Goal: Task Accomplishment & Management: Use online tool/utility

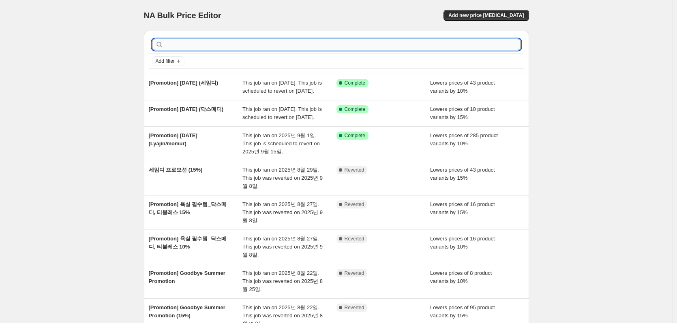
click at [218, 44] on input "text" at bounding box center [343, 44] width 356 height 11
type input "a"
type input "모머"
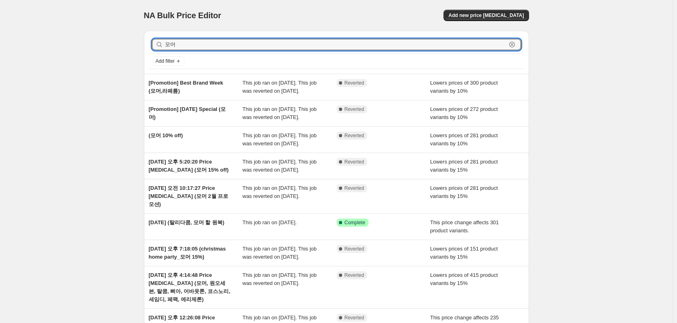
click at [126, 48] on div "NA Bulk Price Editor. This page is ready NA Bulk Price Editor Add new price [ME…" at bounding box center [336, 225] width 672 height 450
type input "momur"
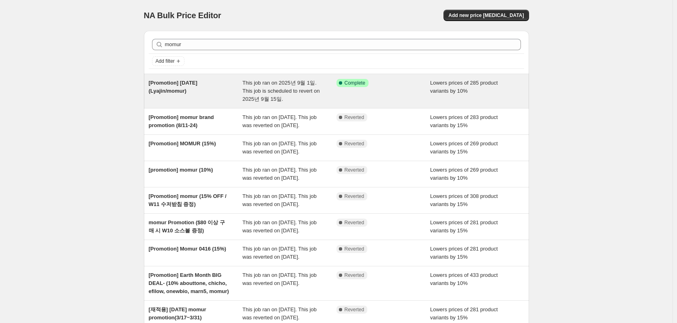
click at [167, 88] on span "[Promotion] [DATE] (Lyajin/momur)" at bounding box center [173, 87] width 49 height 14
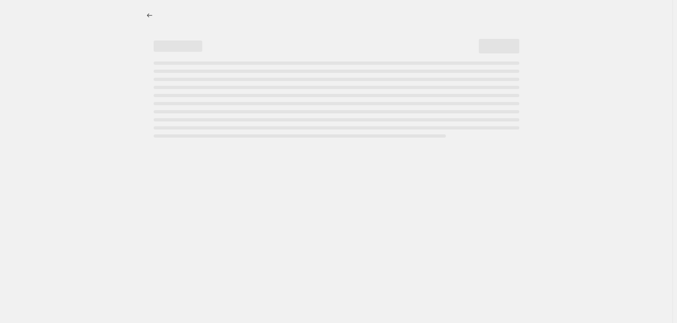
select select "percentage"
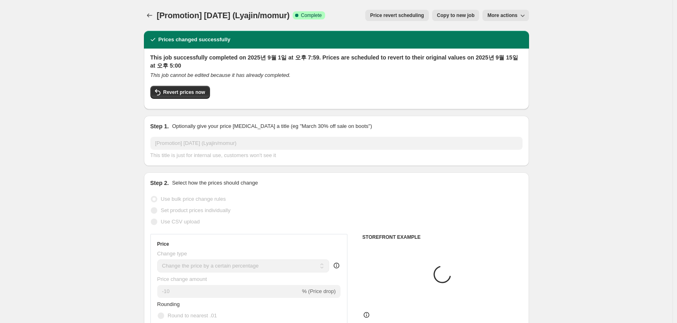
select select "vendor"
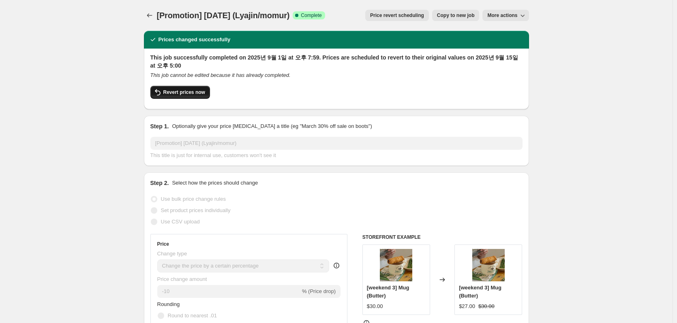
click at [197, 92] on span "Revert prices now" at bounding box center [184, 92] width 42 height 6
checkbox input "false"
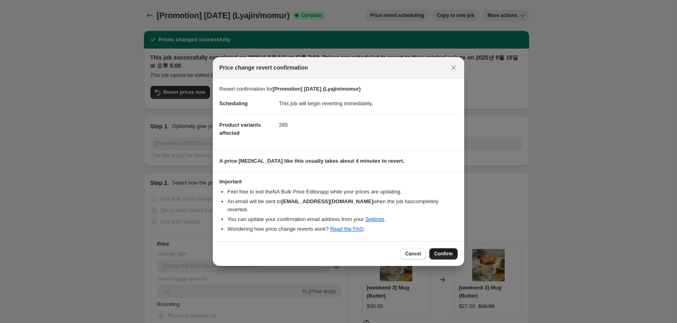
click at [441, 248] on button "Confirm" at bounding box center [443, 253] width 28 height 11
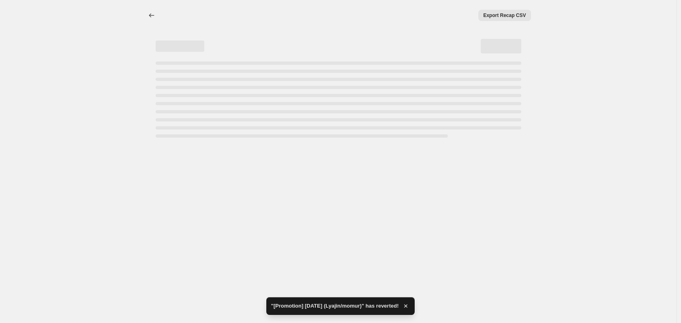
select select "percentage"
select select "vendor"
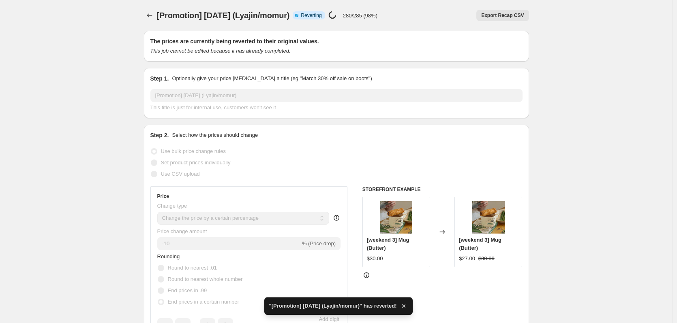
checkbox input "true"
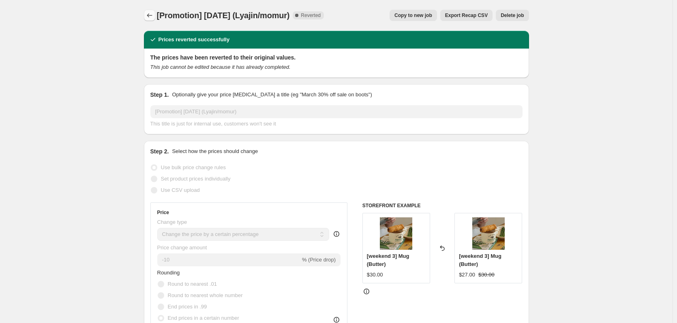
click at [148, 13] on icon "Price change jobs" at bounding box center [149, 15] width 8 height 8
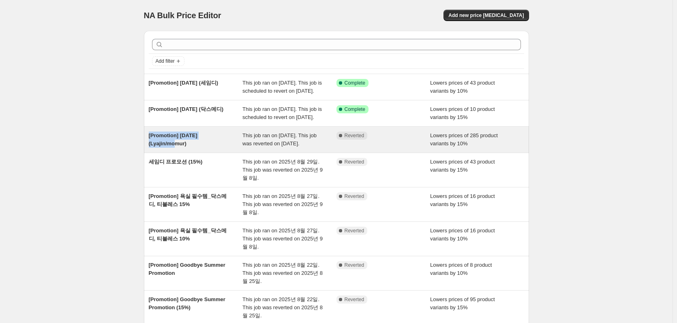
drag, startPoint x: 143, startPoint y: 152, endPoint x: 166, endPoint y: 160, distance: 24.0
click at [166, 160] on div "Add filter [Promotion] [DATE] (세임디) This job ran on [DATE]. This job is schedul…" at bounding box center [332, 224] width 391 height 400
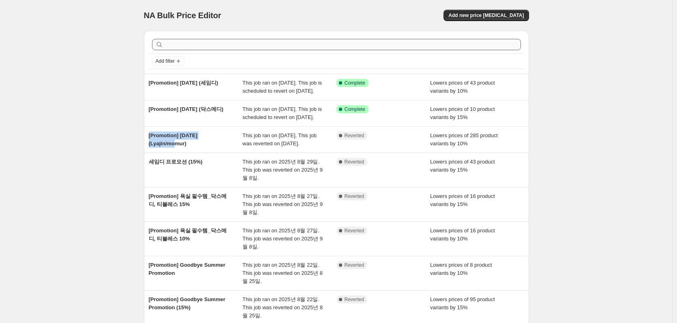
copy span "[Promotion] [DATE] (Lyajin"
click at [498, 18] on button "Add new price [MEDICAL_DATA]" at bounding box center [485, 15] width 85 height 11
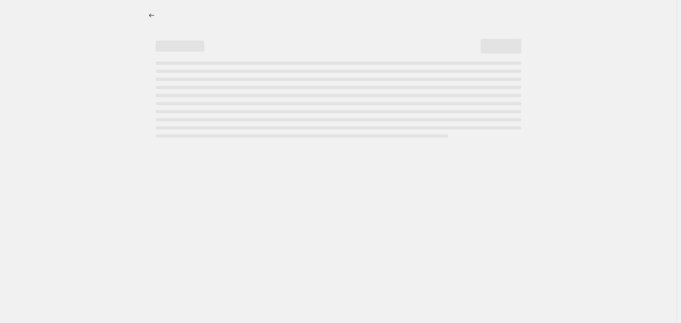
select select "percentage"
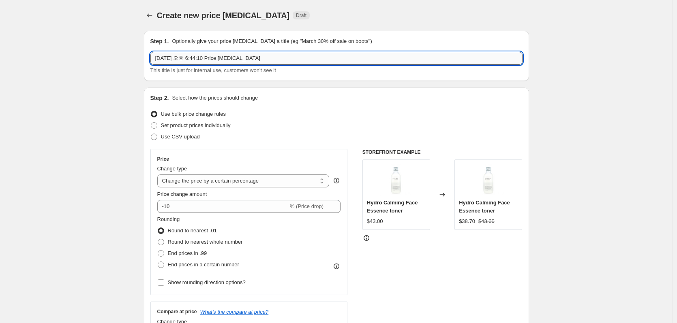
click at [177, 63] on input "[DATE] 오후 6:44:10 Price [MEDICAL_DATA]" at bounding box center [336, 58] width 372 height 13
paste input "[Promotion] [DATE] (Lyajin"
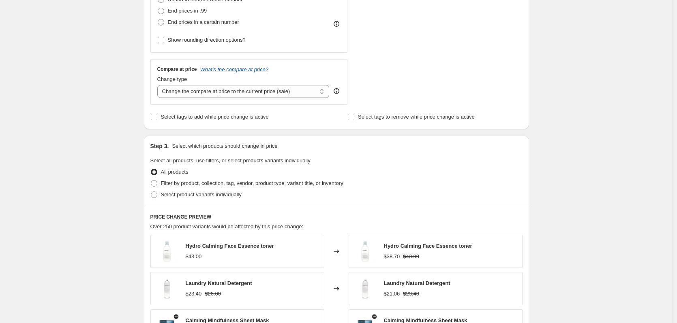
scroll to position [243, 0]
type input "[Promotion] [DATE] (Lyajin)"
click at [160, 184] on label "Filter by product, collection, tag, vendor, product type, variant title, or inv…" at bounding box center [246, 182] width 193 height 11
click at [151, 180] on input "Filter by product, collection, tag, vendor, product type, variant title, or inv…" at bounding box center [151, 180] width 0 height 0
radio input "true"
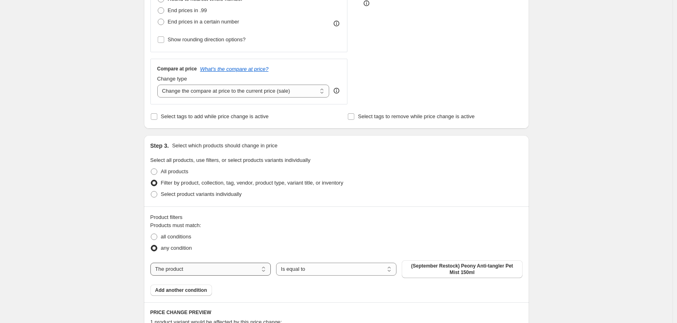
click at [183, 272] on select "The product The product's collection The product's tag The product's vendor The…" at bounding box center [210, 269] width 120 height 13
select select "vendor"
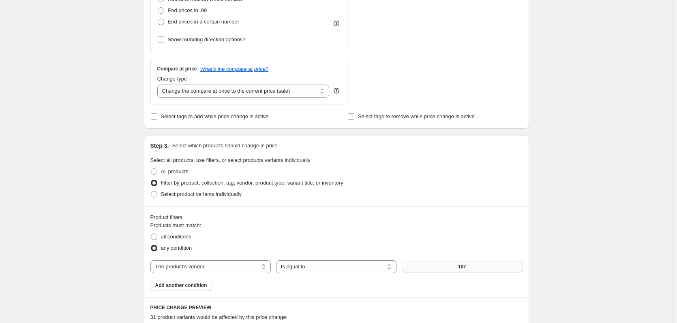
click at [441, 267] on button "107" at bounding box center [462, 266] width 120 height 11
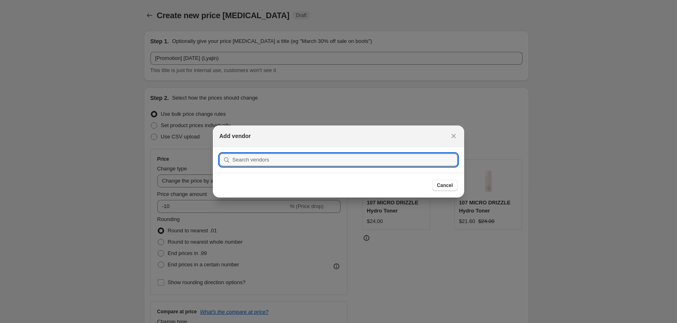
scroll to position [0, 0]
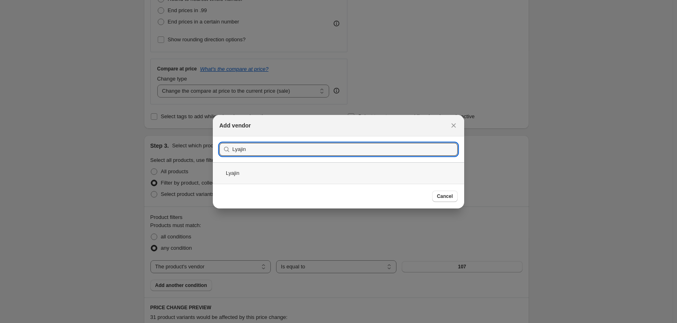
type input "Lyajin"
click at [233, 173] on div "Lyajin" at bounding box center [338, 173] width 251 height 21
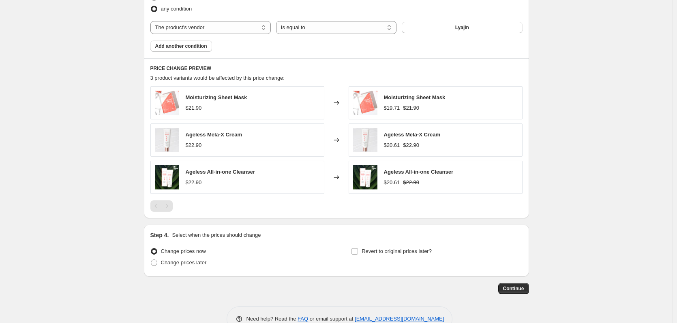
scroll to position [504, 0]
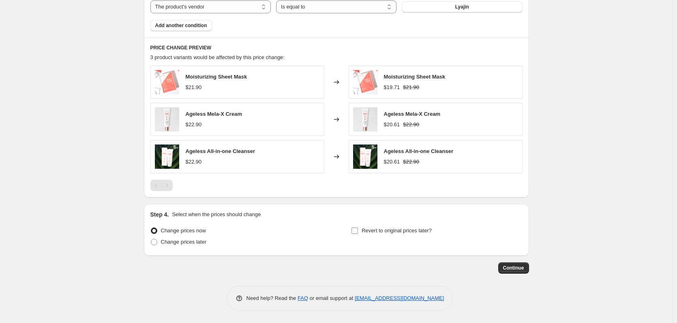
click at [358, 229] on input "Revert to original prices later?" at bounding box center [354, 231] width 6 height 6
checkbox input "true"
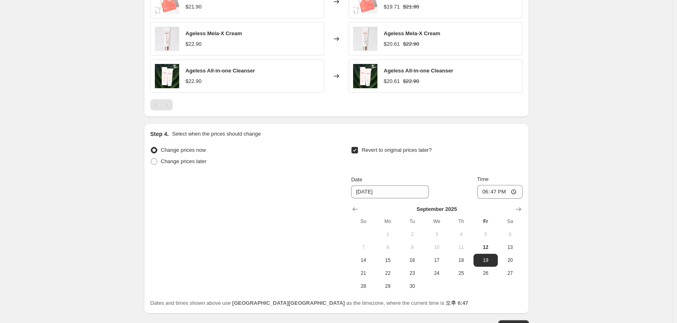
scroll to position [585, 0]
click at [392, 258] on span "15" at bounding box center [388, 260] width 18 height 6
type input "[DATE]"
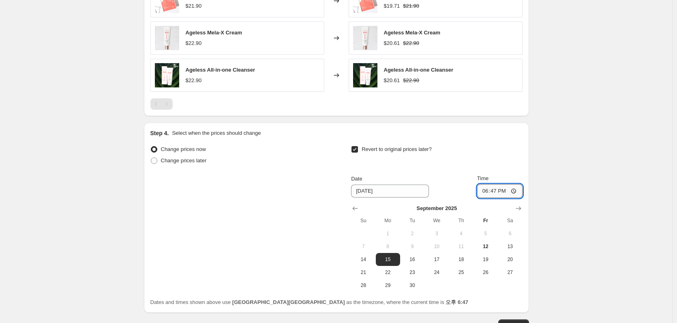
click at [495, 190] on input "18:47" at bounding box center [499, 191] width 45 height 14
type input "17:00"
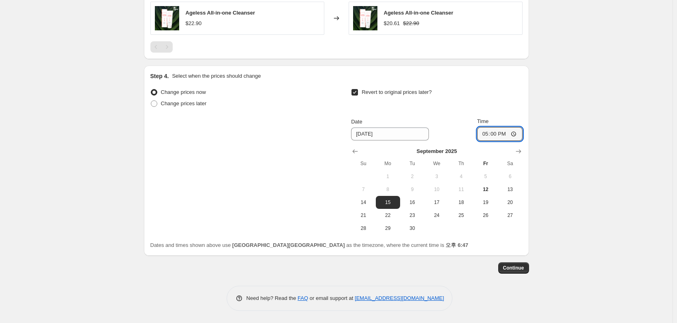
click at [510, 268] on span "Continue" at bounding box center [513, 268] width 21 height 6
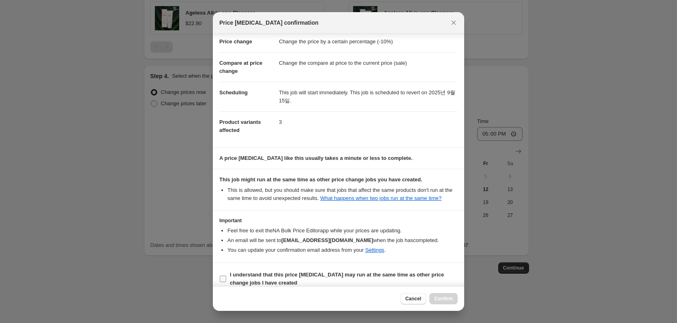
scroll to position [26, 0]
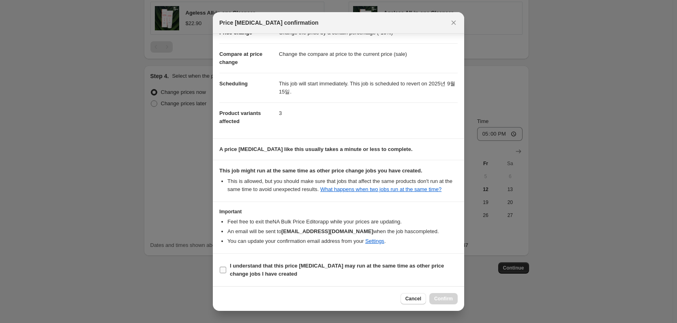
drag, startPoint x: 287, startPoint y: 265, endPoint x: 306, endPoint y: 269, distance: 18.8
click at [287, 265] on b "I understand that this price [MEDICAL_DATA] may run at the same time as other p…" at bounding box center [337, 270] width 214 height 14
click at [226, 267] on input "I understand that this price [MEDICAL_DATA] may run at the same time as other p…" at bounding box center [223, 270] width 6 height 6
checkbox input "true"
click at [439, 296] on button "Confirm" at bounding box center [443, 298] width 28 height 11
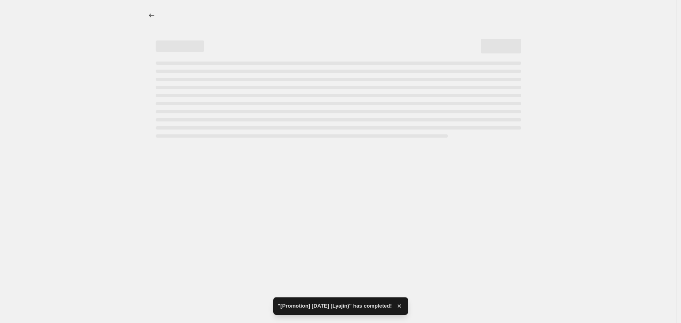
select select "percentage"
select select "vendor"
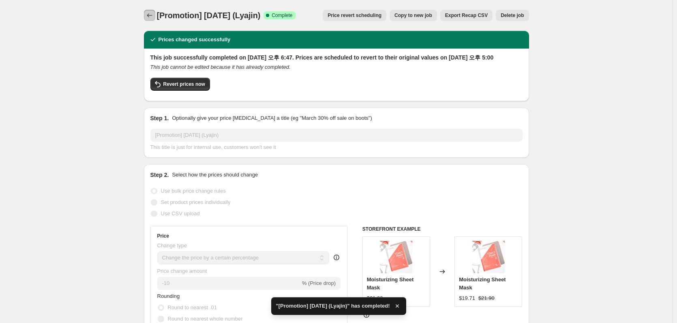
click at [148, 15] on icon "Price change jobs" at bounding box center [149, 15] width 8 height 8
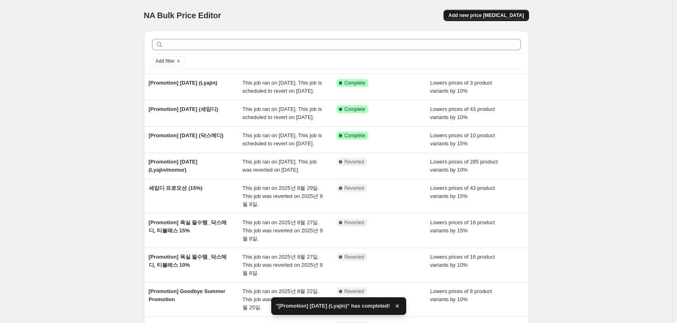
click at [486, 15] on span "Add new price [MEDICAL_DATA]" at bounding box center [485, 15] width 75 height 6
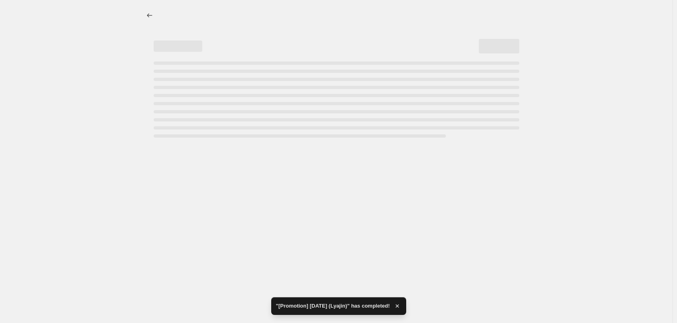
select select "percentage"
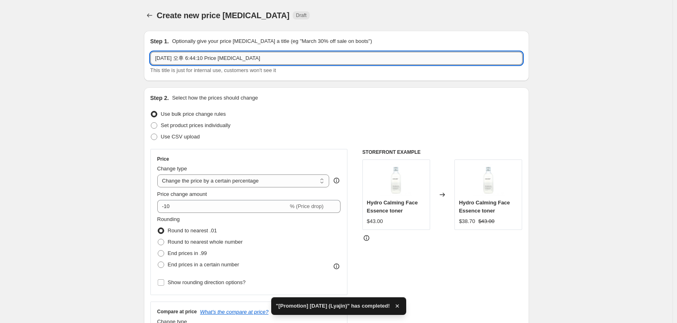
click at [223, 61] on input "[DATE] 오후 6:44:10 Price [MEDICAL_DATA]" at bounding box center [336, 58] width 372 height 13
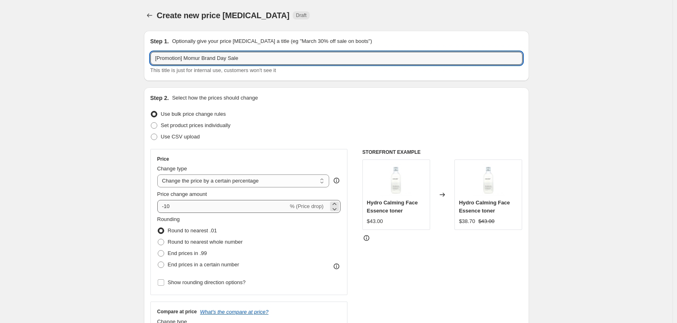
type input "[Promotion] Momur Brand Day Sale"
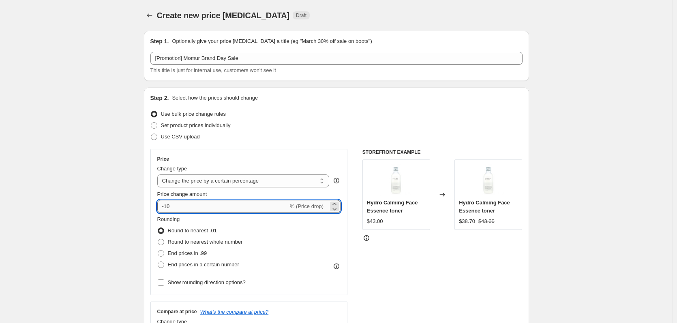
click at [173, 208] on input "-10" at bounding box center [222, 206] width 131 height 13
type input "-18"
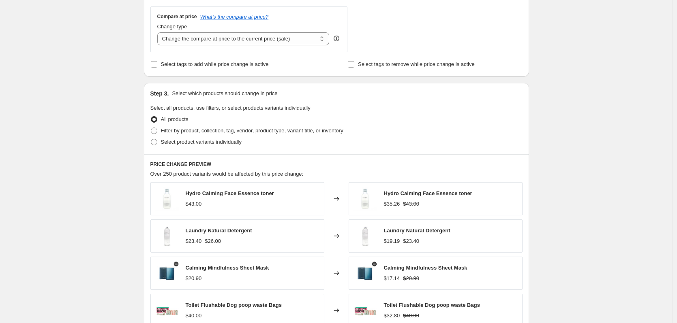
scroll to position [365, 0]
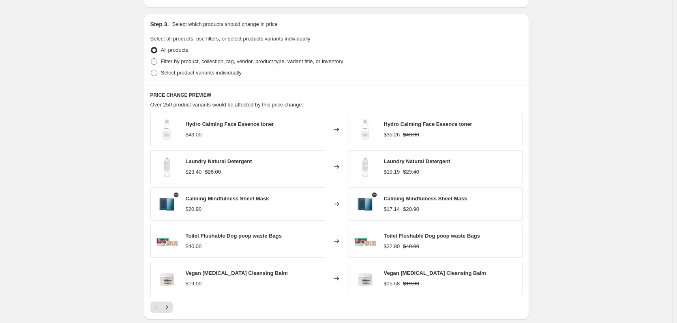
click at [155, 62] on span at bounding box center [154, 61] width 6 height 6
click at [151, 59] on input "Filter by product, collection, tag, vendor, product type, variant title, or inv…" at bounding box center [151, 58] width 0 height 0
radio input "true"
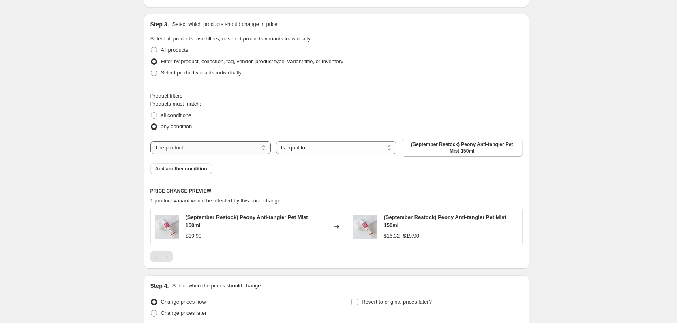
click at [177, 152] on select "The product The product's collection The product's tag The product's vendor The…" at bounding box center [210, 147] width 120 height 13
select select "vendor"
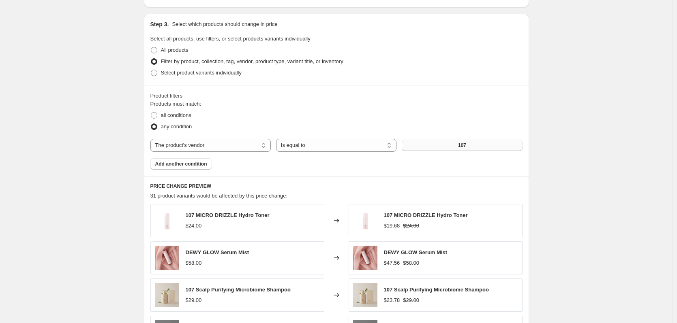
click at [455, 144] on button "107" at bounding box center [462, 145] width 120 height 11
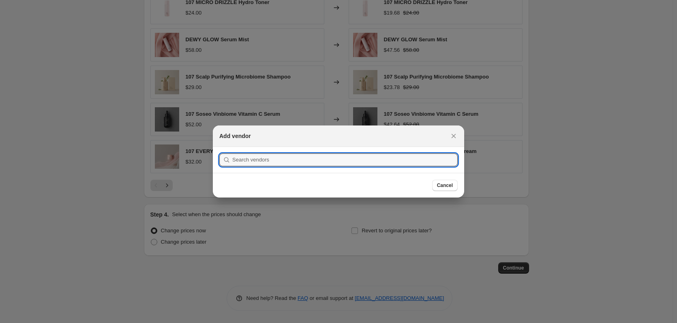
scroll to position [0, 0]
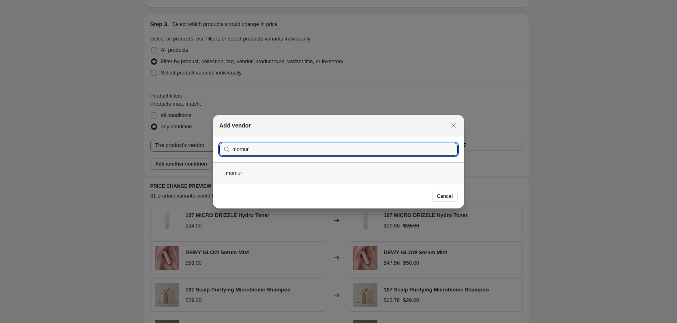
type input "momur"
click at [241, 175] on div "momur" at bounding box center [338, 173] width 251 height 21
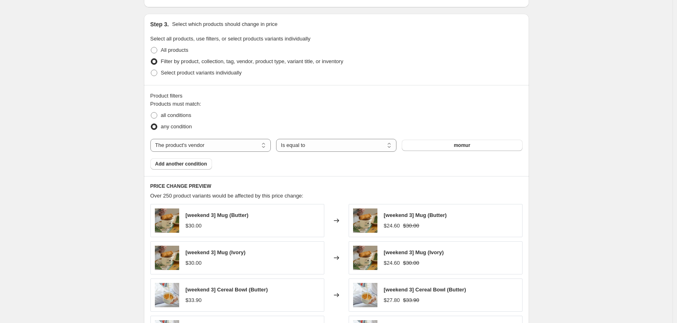
click at [572, 100] on div "Create new price [MEDICAL_DATA]. This page is ready Create new price [MEDICAL_D…" at bounding box center [336, 85] width 672 height 901
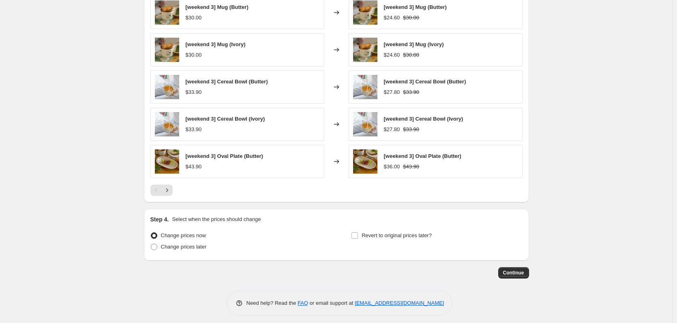
scroll to position [578, 0]
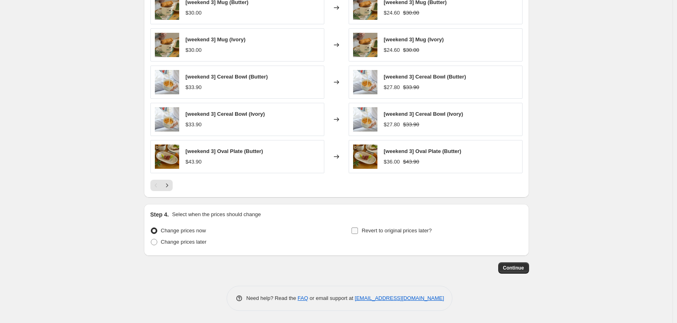
click at [361, 229] on label "Revert to original prices later?" at bounding box center [391, 230] width 81 height 11
click at [358, 229] on input "Revert to original prices later?" at bounding box center [354, 231] width 6 height 6
checkbox input "true"
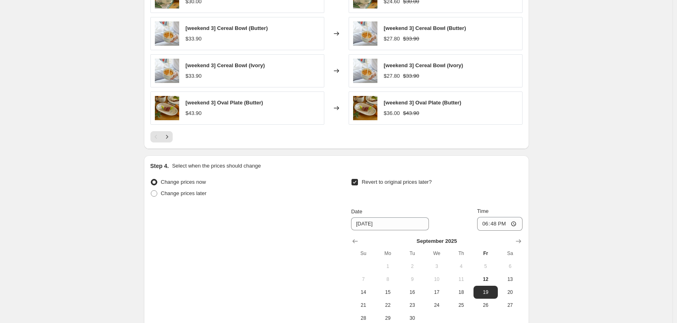
scroll to position [700, 0]
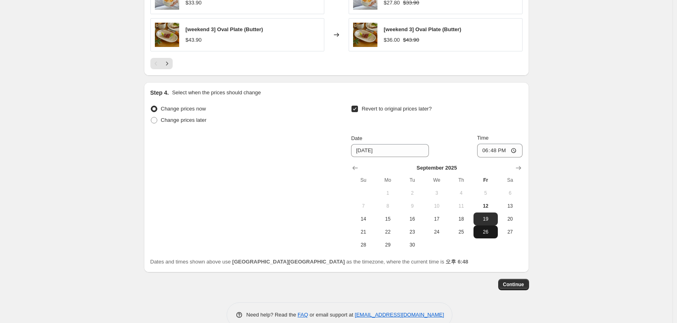
click at [485, 232] on span "26" at bounding box center [486, 232] width 18 height 6
type input "[DATE]"
click at [496, 154] on input "18:48" at bounding box center [499, 151] width 45 height 14
type input "17:00"
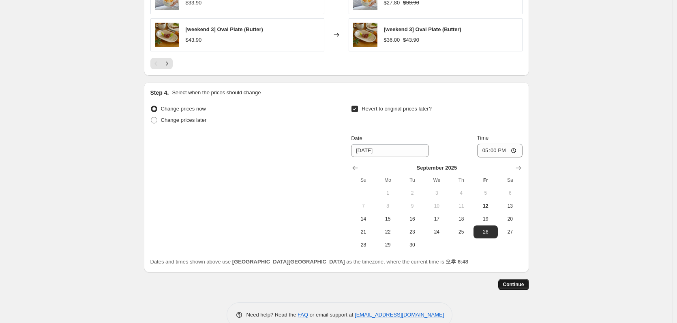
click at [512, 285] on span "Continue" at bounding box center [513, 285] width 21 height 6
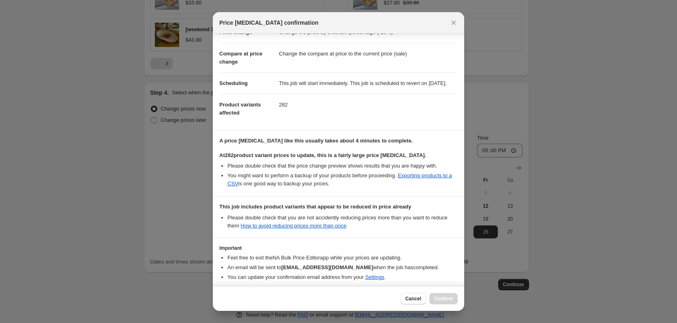
scroll to position [71, 0]
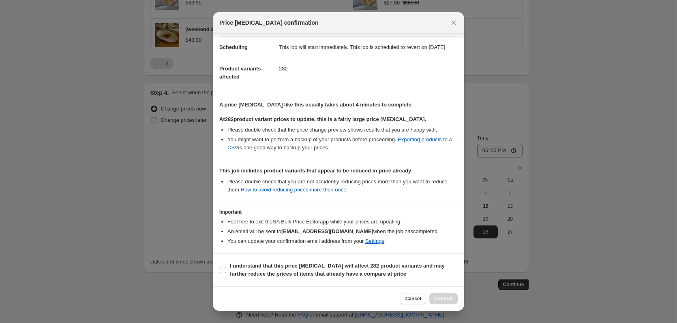
drag, startPoint x: 227, startPoint y: 269, endPoint x: 269, endPoint y: 276, distance: 42.2
click at [227, 269] on label "I understand that this price [MEDICAL_DATA] will affect 282 product variants an…" at bounding box center [338, 270] width 238 height 19
click at [226, 269] on input "I understand that this price [MEDICAL_DATA] will affect 282 product variants an…" at bounding box center [223, 270] width 6 height 6
checkbox input "true"
click at [449, 298] on span "Confirm" at bounding box center [443, 299] width 19 height 6
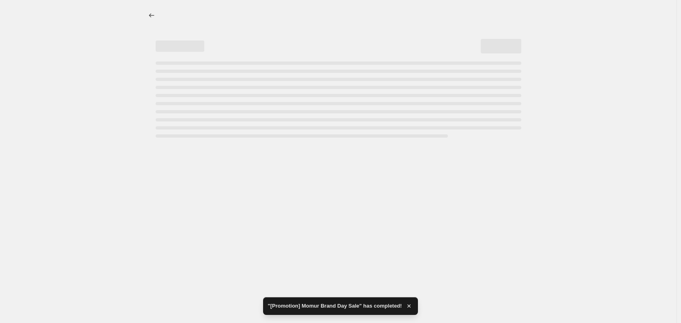
select select "percentage"
select select "vendor"
